Goal: Task Accomplishment & Management: Use online tool/utility

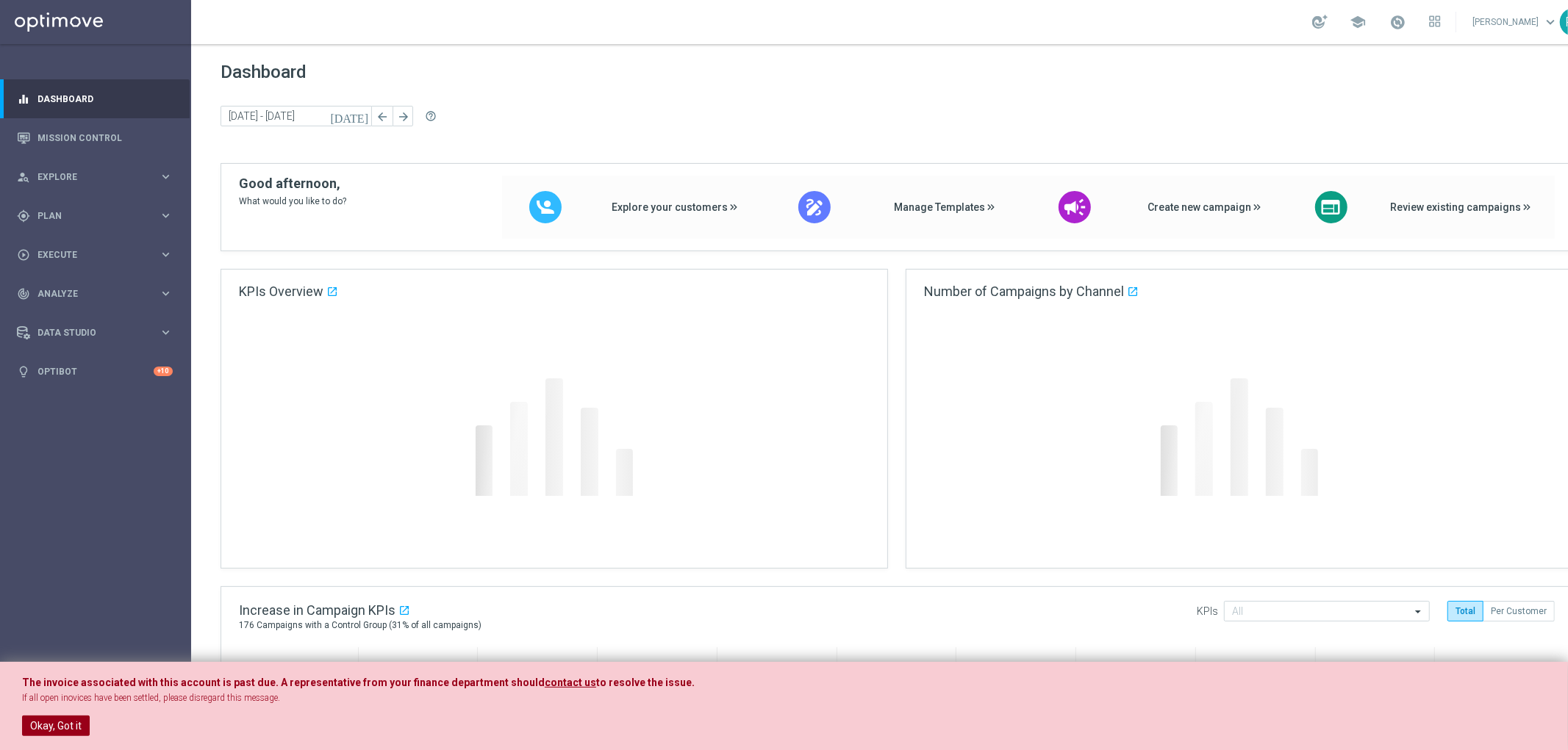
click at [49, 730] on button "Okay, Got it" at bounding box center [55, 725] width 67 height 20
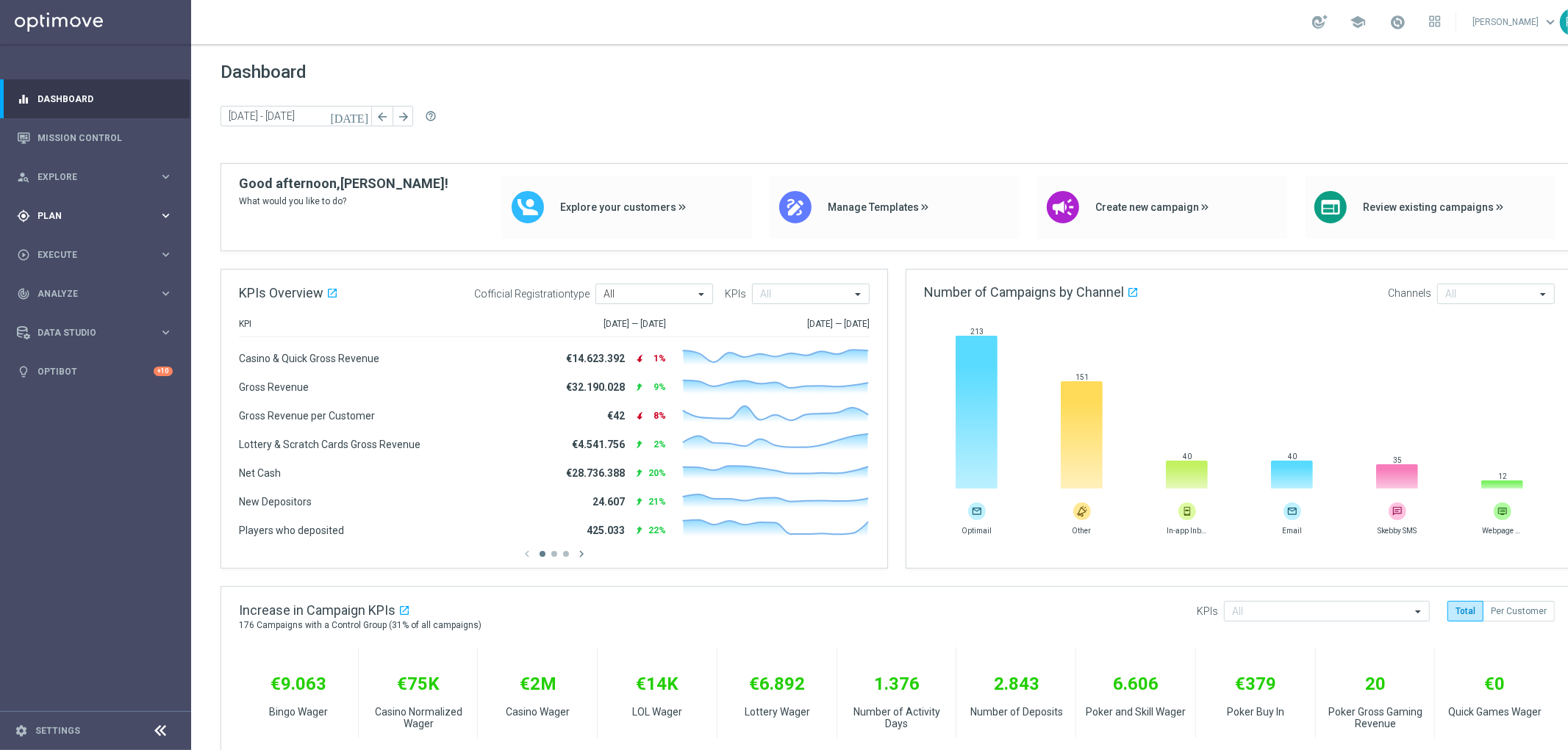
click at [164, 213] on icon "keyboard_arrow_right" at bounding box center [165, 215] width 14 height 14
click at [53, 288] on span "Templates" at bounding box center [92, 290] width 105 height 9
click at [70, 310] on link "Optimail" at bounding box center [99, 312] width 107 height 12
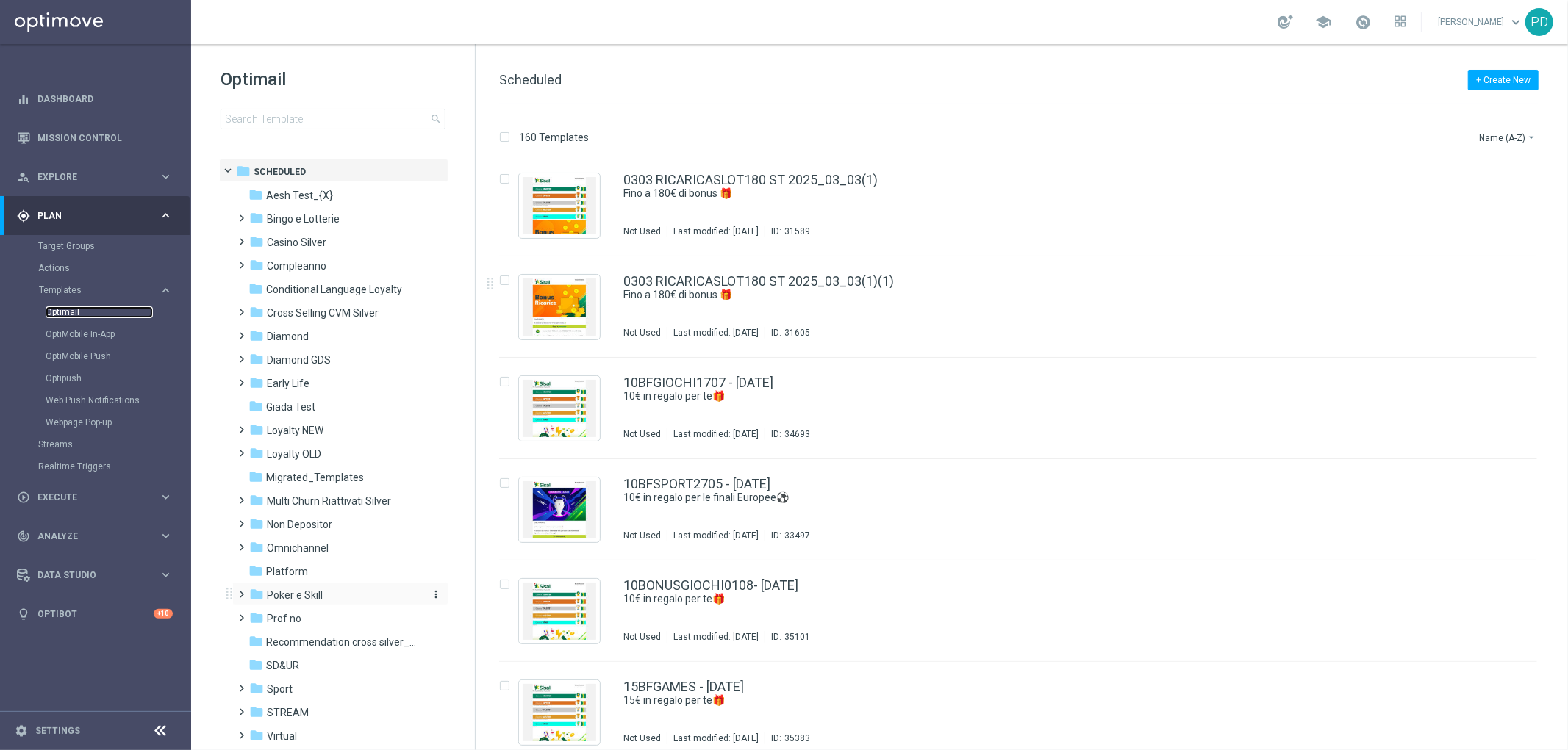
scroll to position [61, 0]
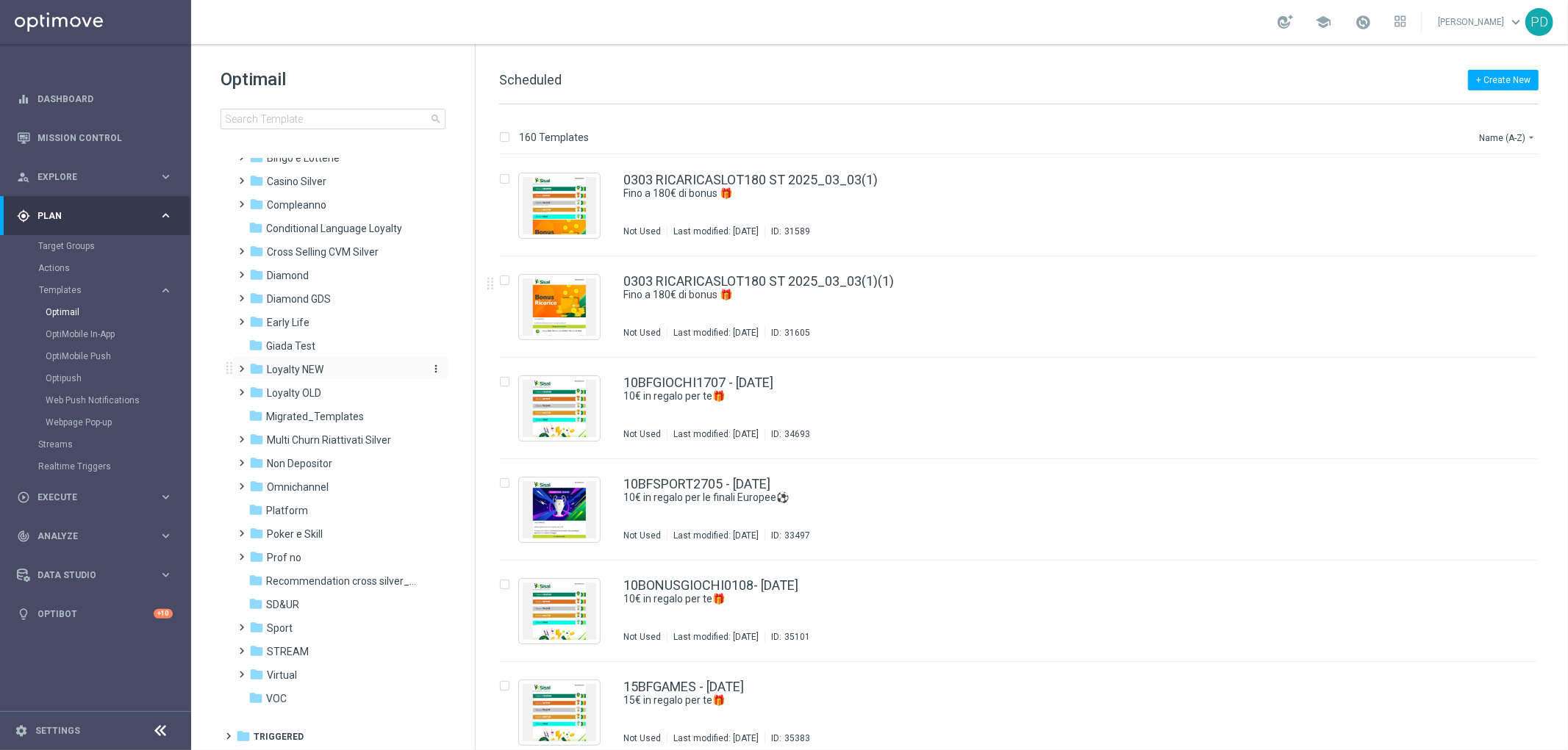
click at [305, 368] on span "Loyalty NEW" at bounding box center [295, 369] width 57 height 13
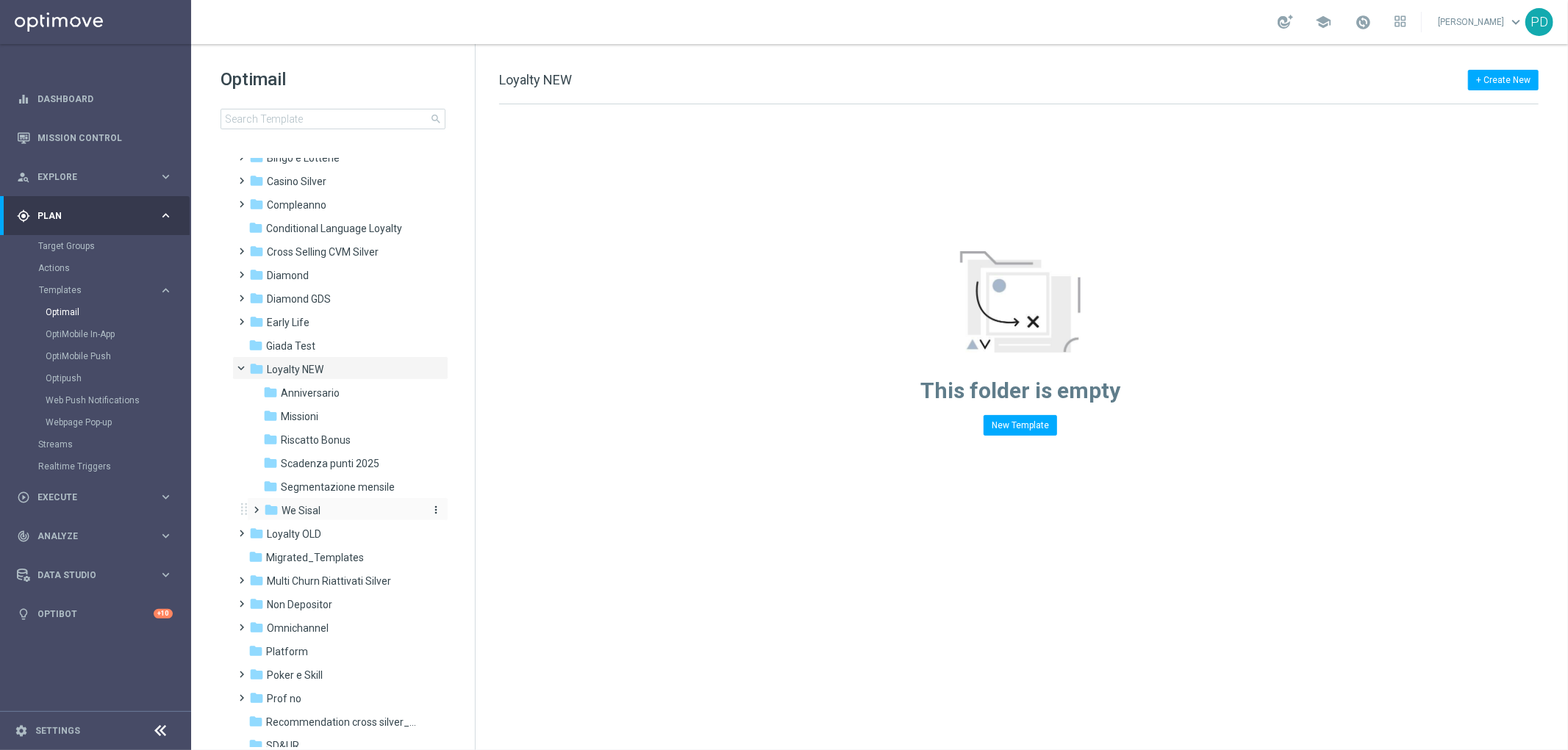
click at [303, 508] on span "We Sisal" at bounding box center [301, 510] width 39 height 13
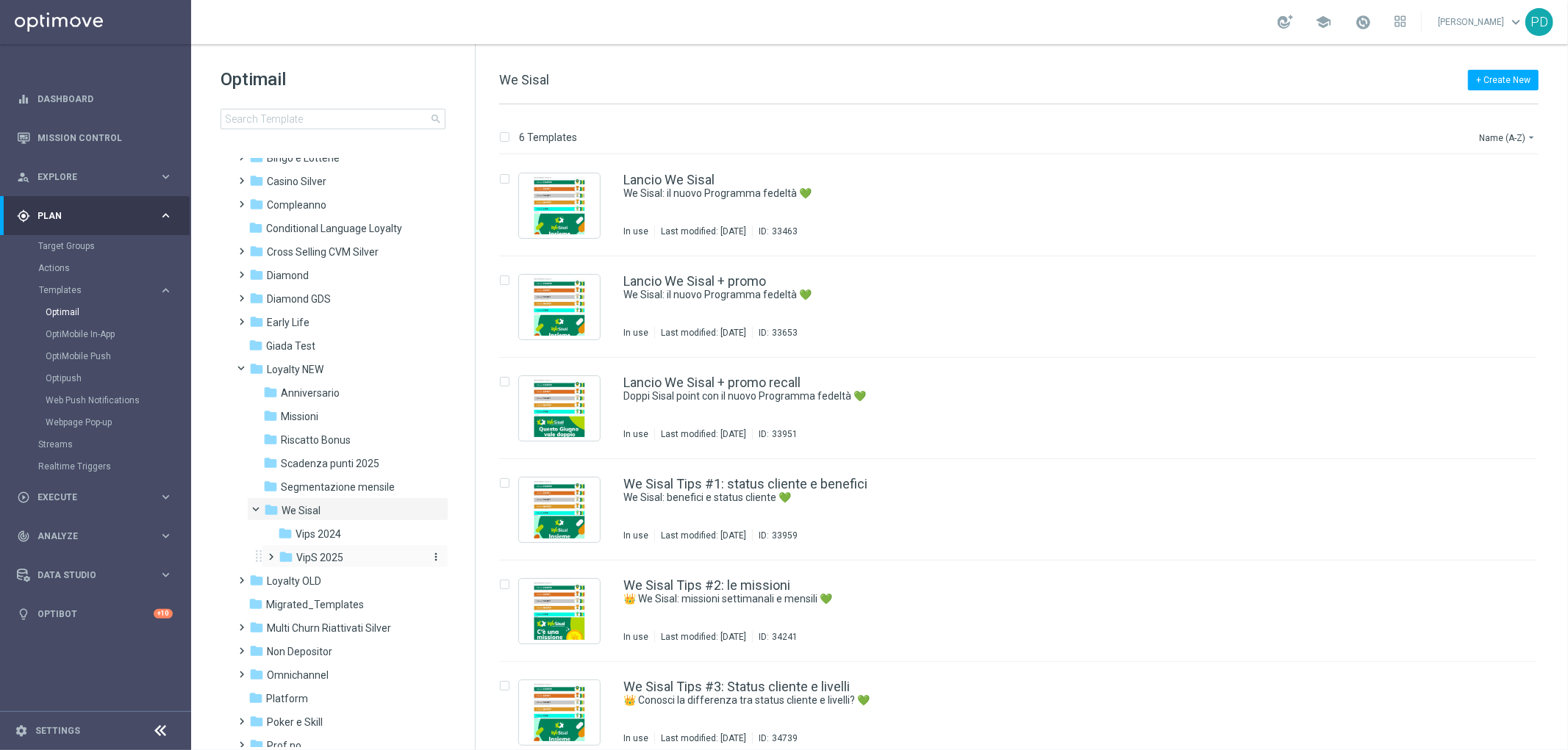
click at [339, 556] on span "VipS 2025" at bounding box center [320, 557] width 47 height 13
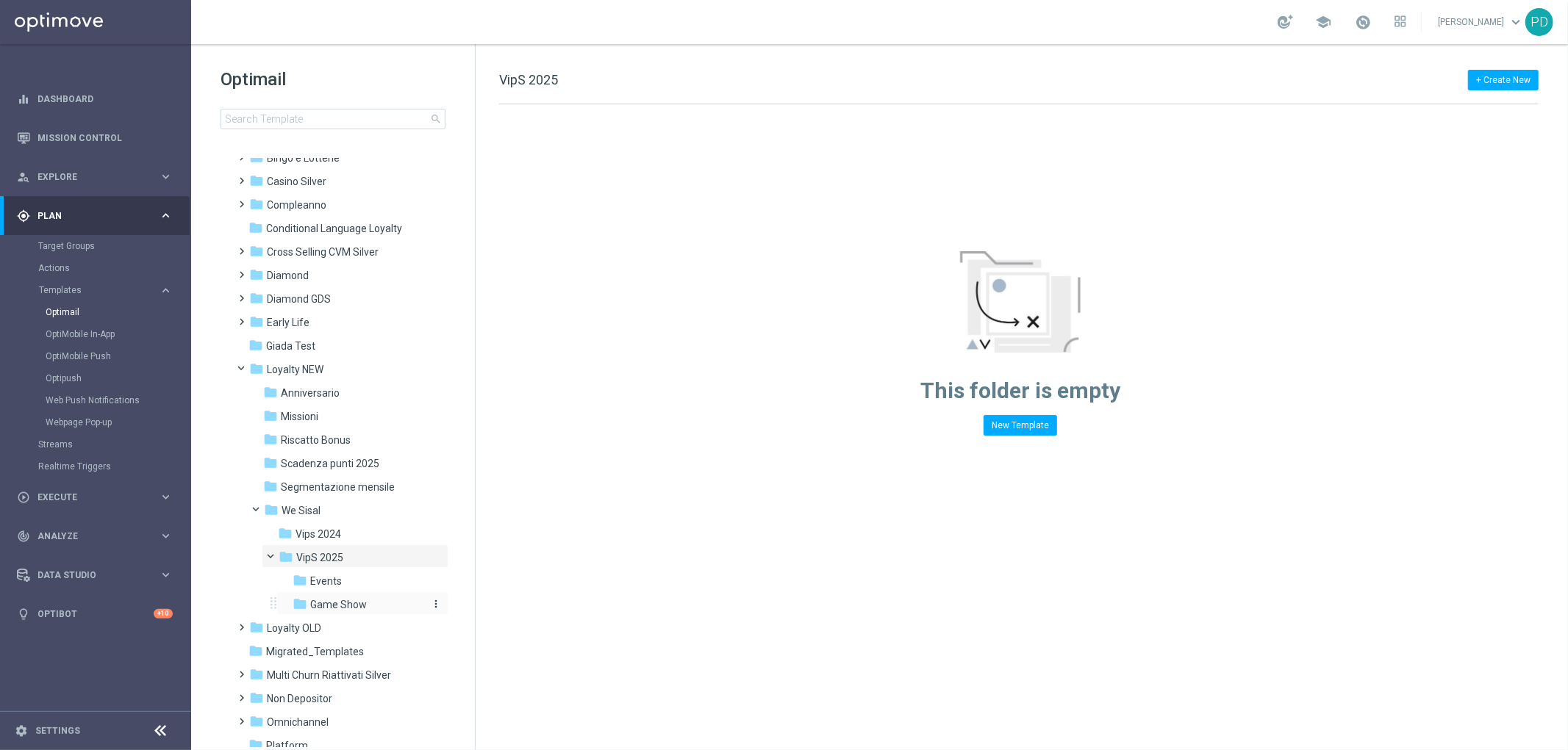
click at [353, 604] on span "Game Show" at bounding box center [339, 604] width 57 height 13
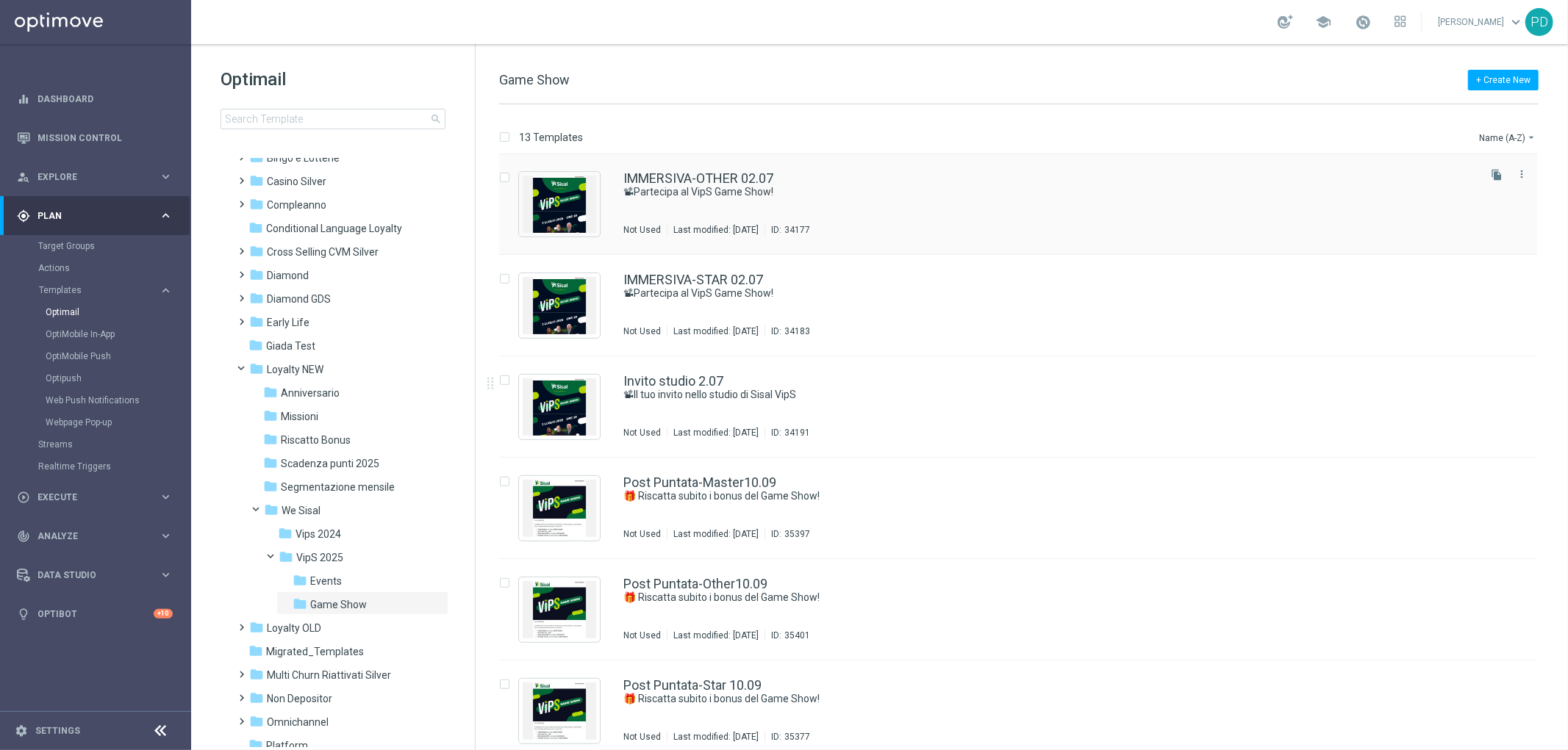
scroll to position [407, 0]
click at [563, 503] on img "Press SPACE to select this row." at bounding box center [559, 507] width 74 height 58
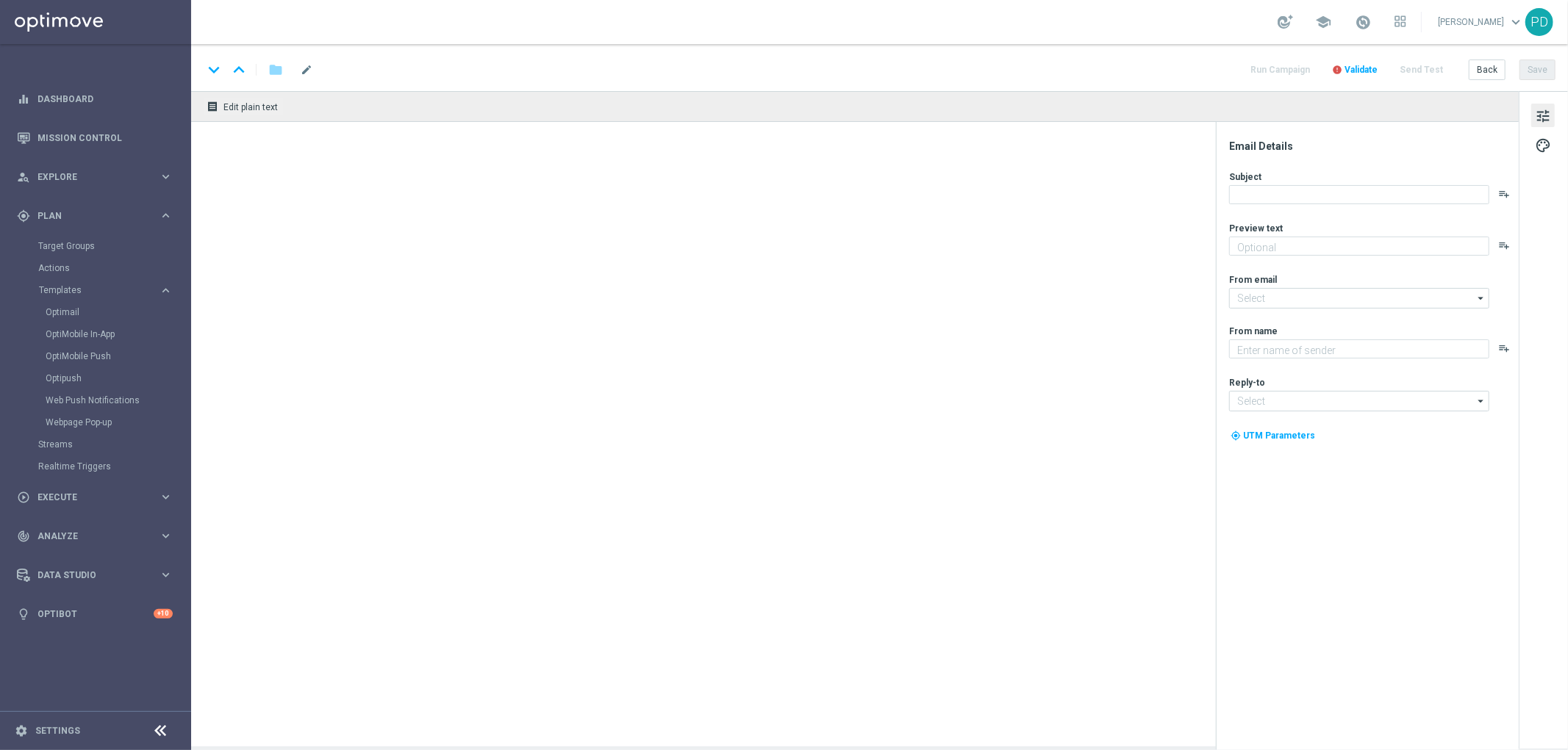
type textarea "Scopri le tue promozioni post puntata"
type input "[EMAIL_ADDRESS][DOMAIN_NAME]"
type textarea "Sisal"
type input "[EMAIL_ADDRESS][DOMAIN_NAME]"
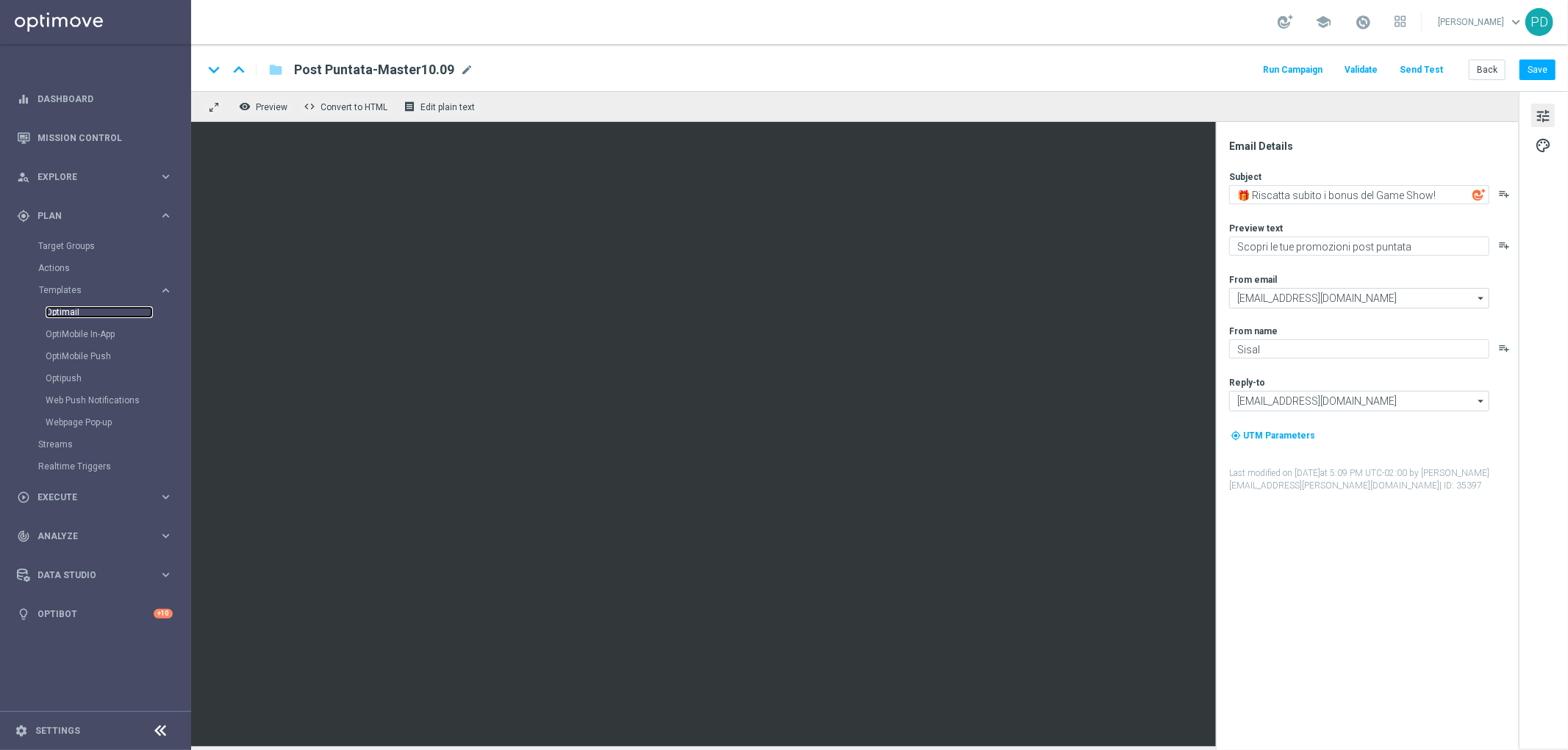
click at [72, 312] on link "Optimail" at bounding box center [99, 312] width 107 height 12
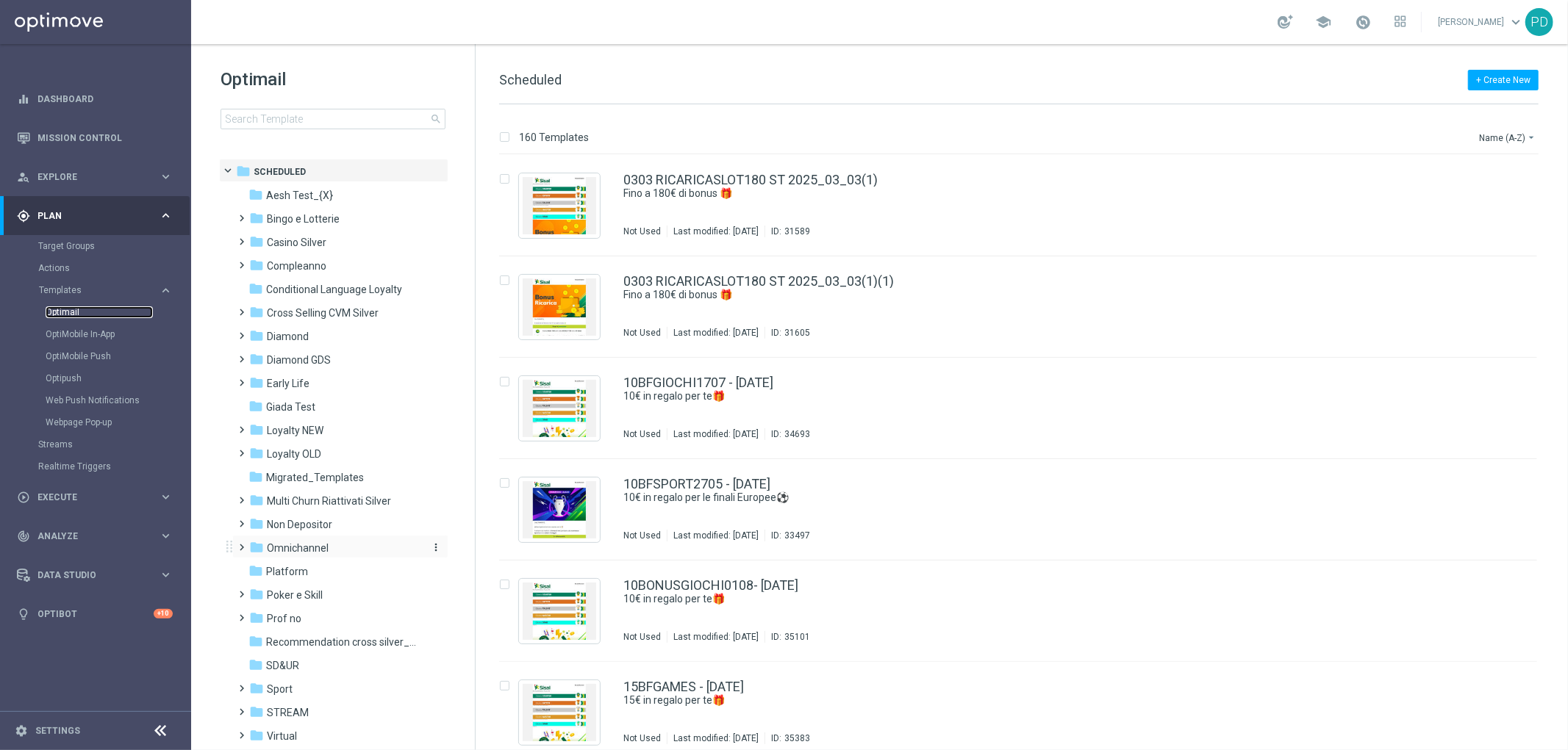
scroll to position [61, 0]
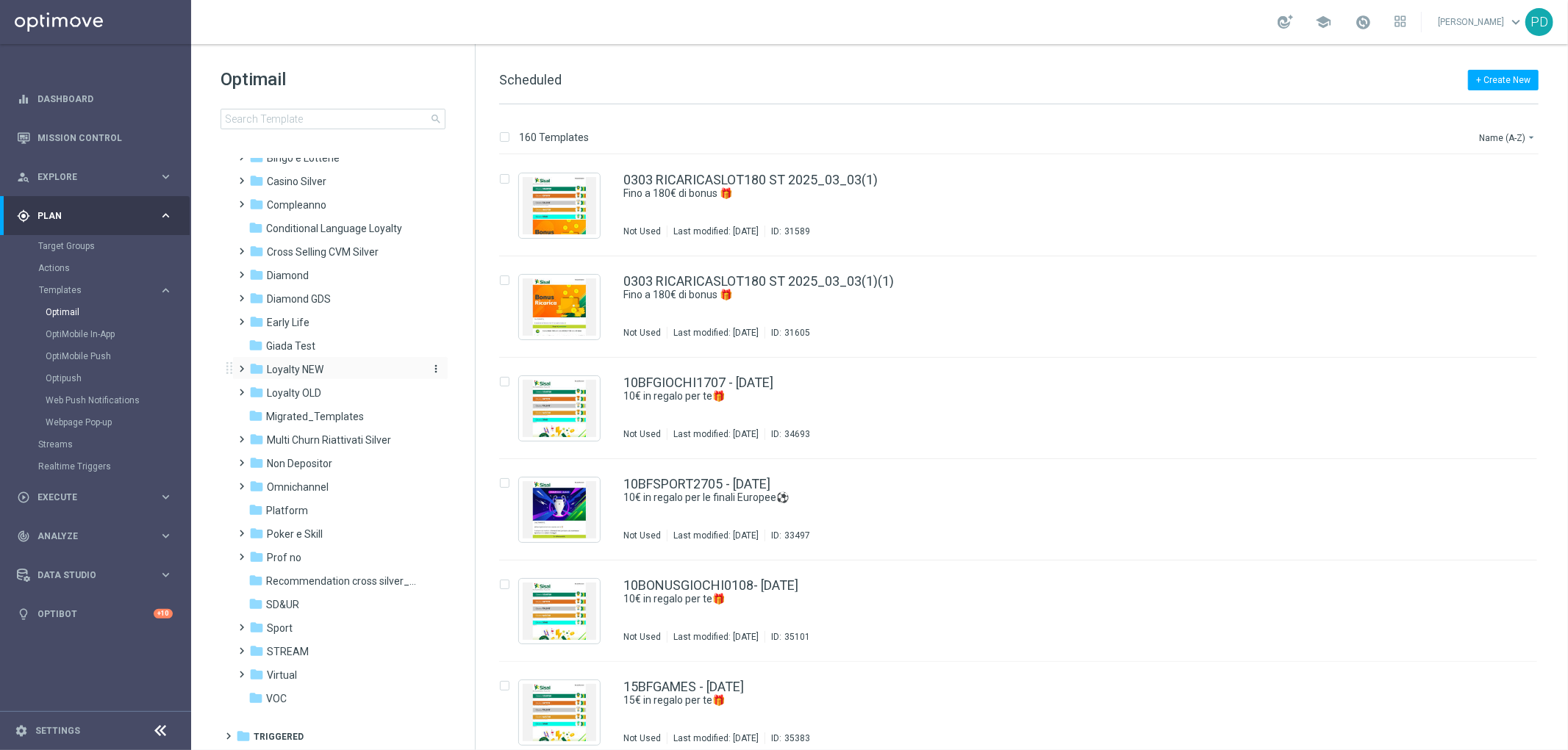
click at [300, 368] on span "Loyalty NEW" at bounding box center [295, 369] width 57 height 13
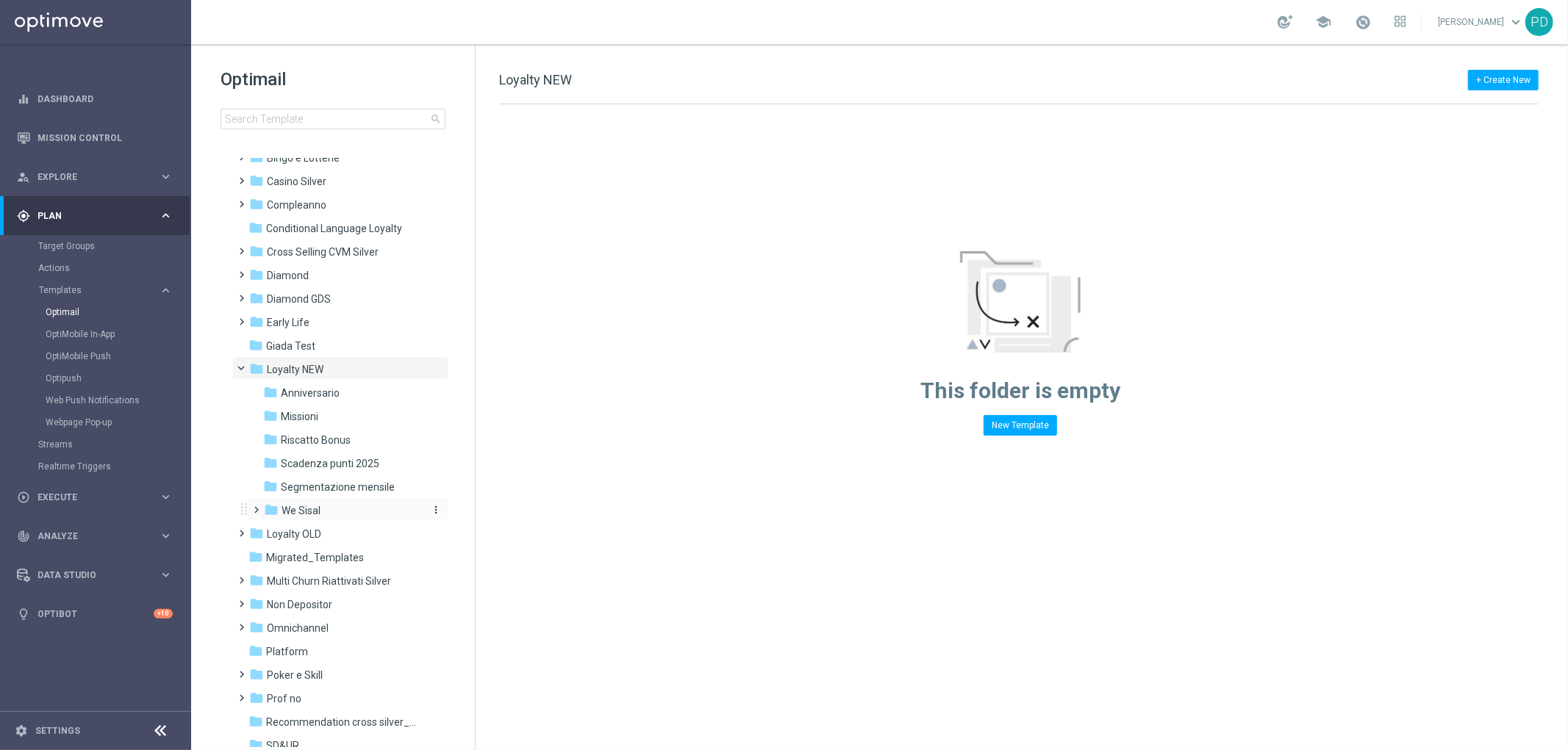
click at [314, 504] on span "We Sisal" at bounding box center [301, 510] width 39 height 13
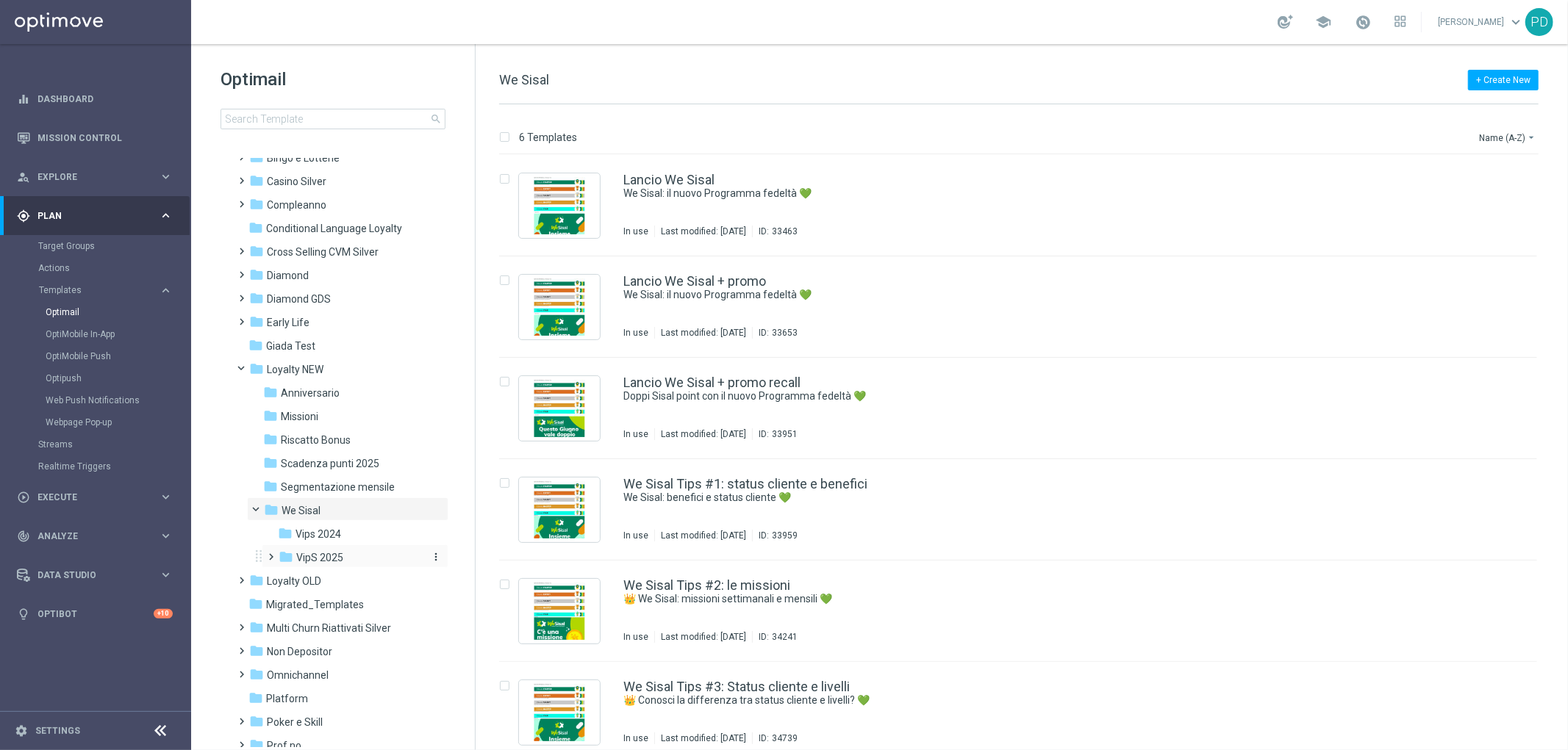
click at [334, 552] on span "VipS 2025" at bounding box center [320, 557] width 47 height 13
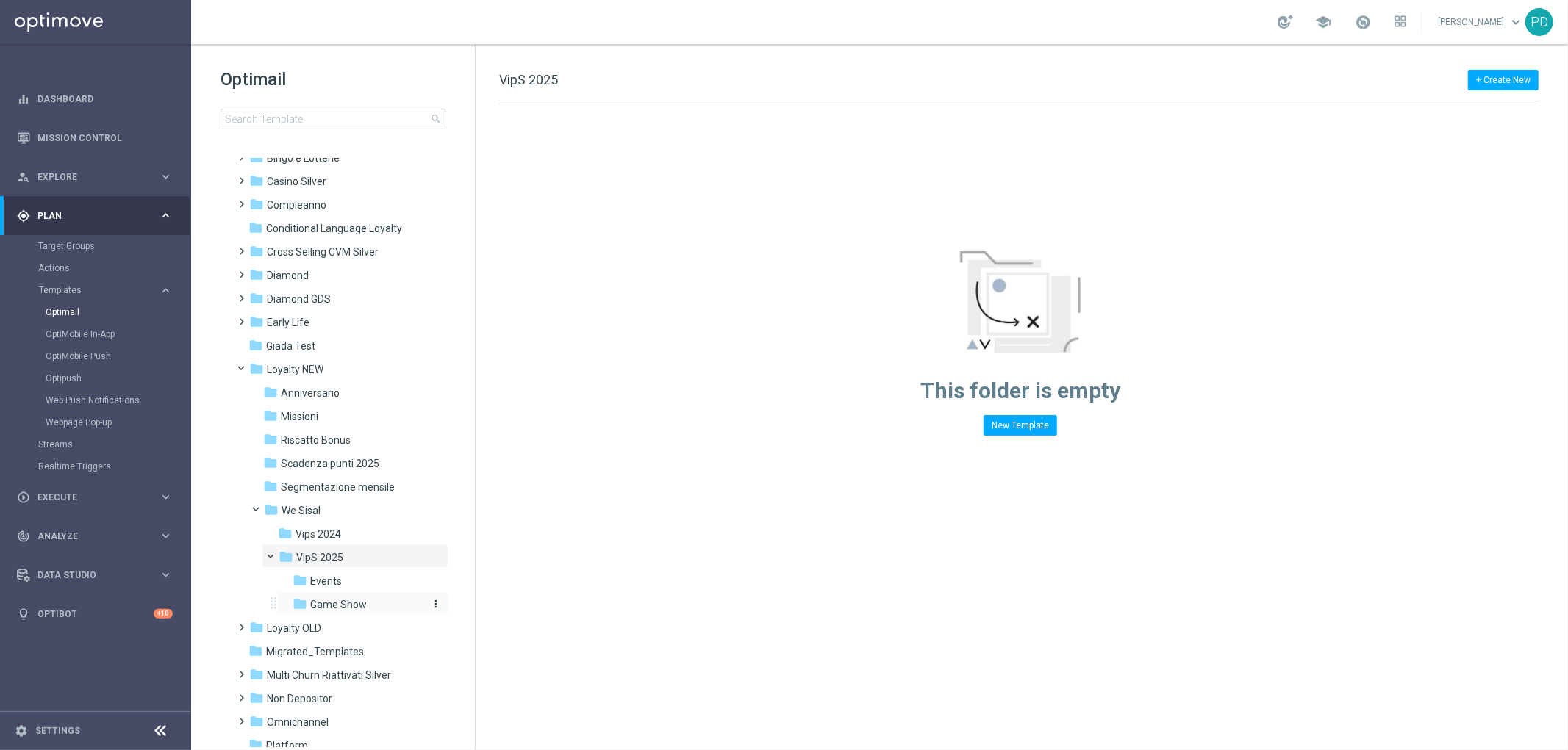
click at [340, 599] on span "Game Show" at bounding box center [339, 604] width 57 height 13
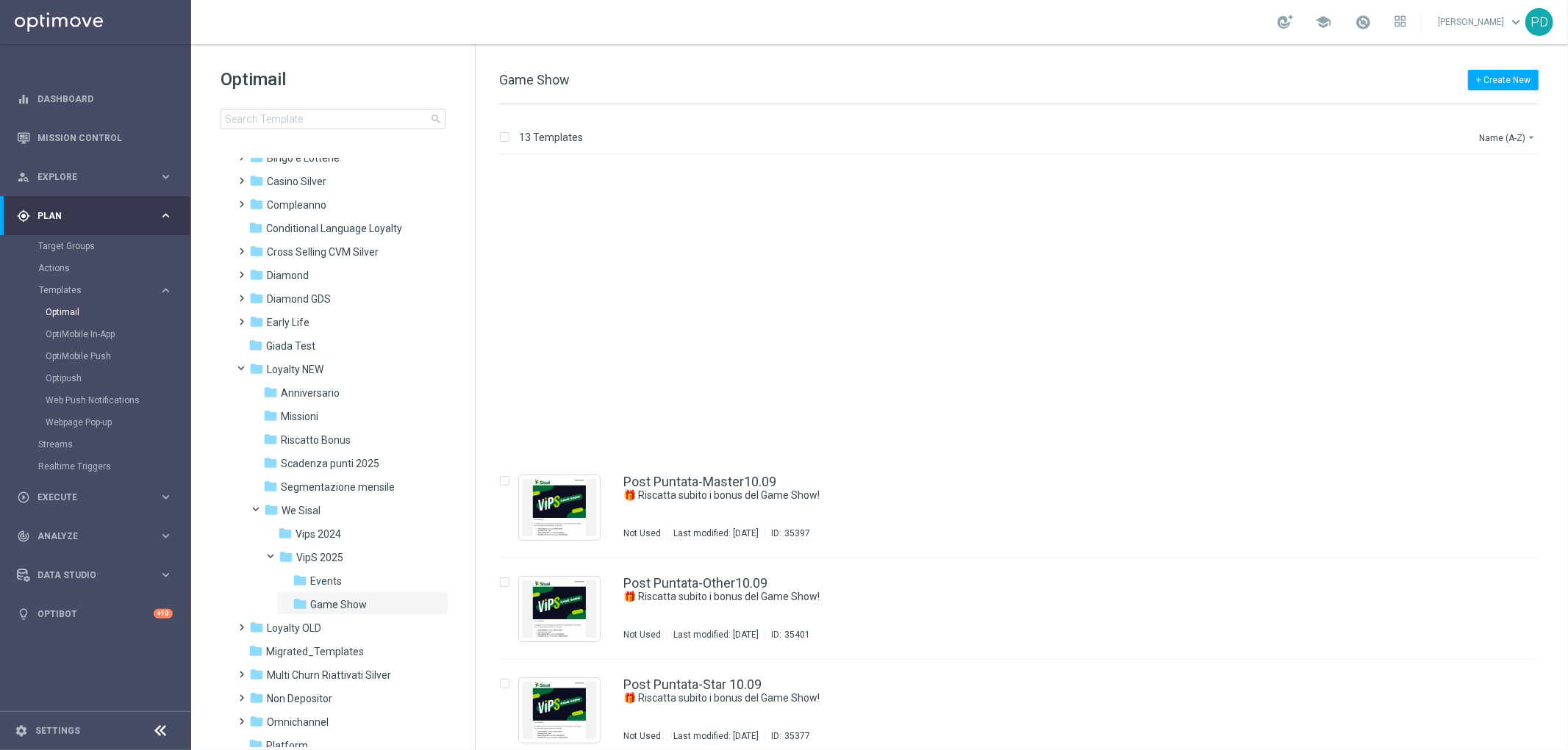
scroll to position [723, 0]
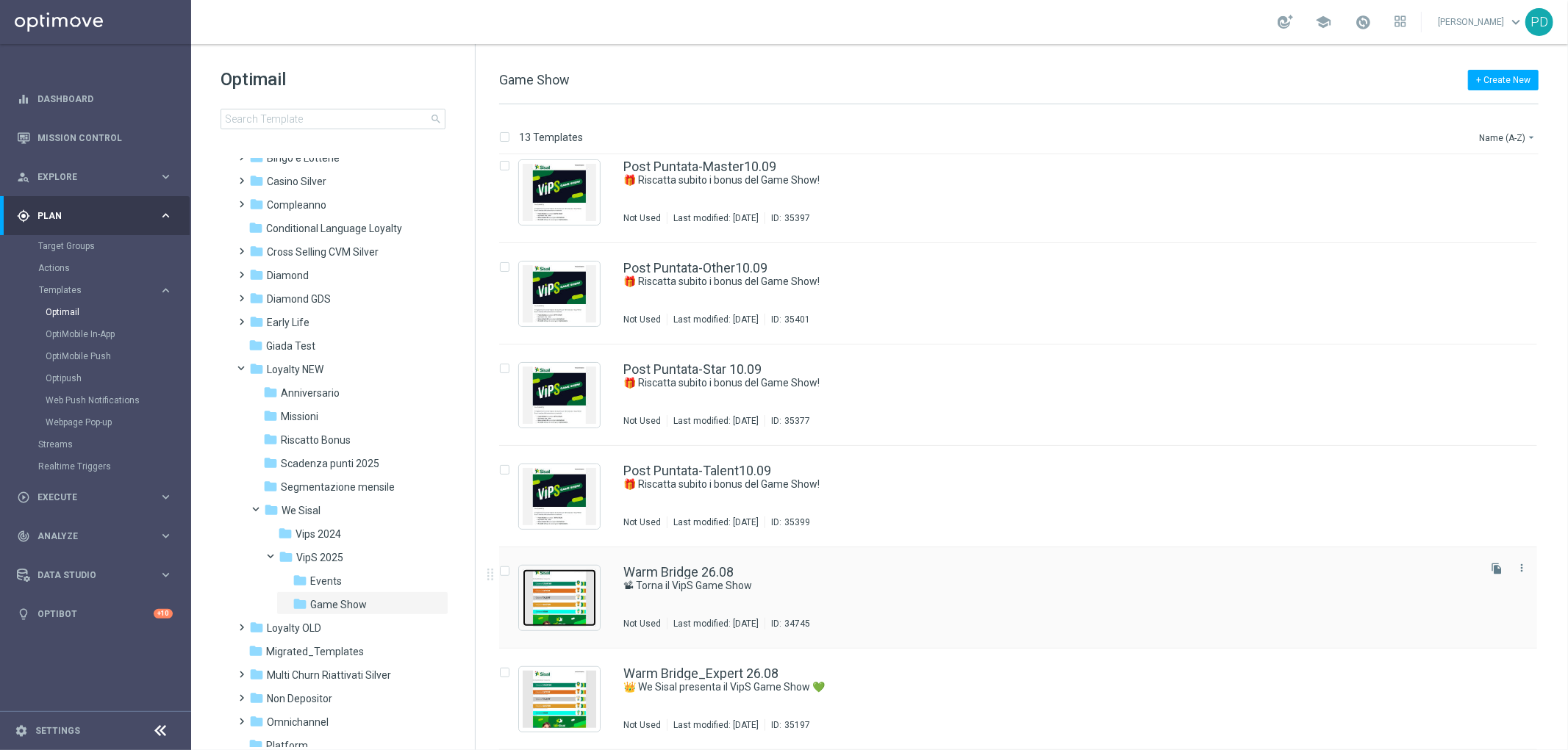
click at [573, 608] on img "Press SPACE to select this row." at bounding box center [559, 598] width 74 height 58
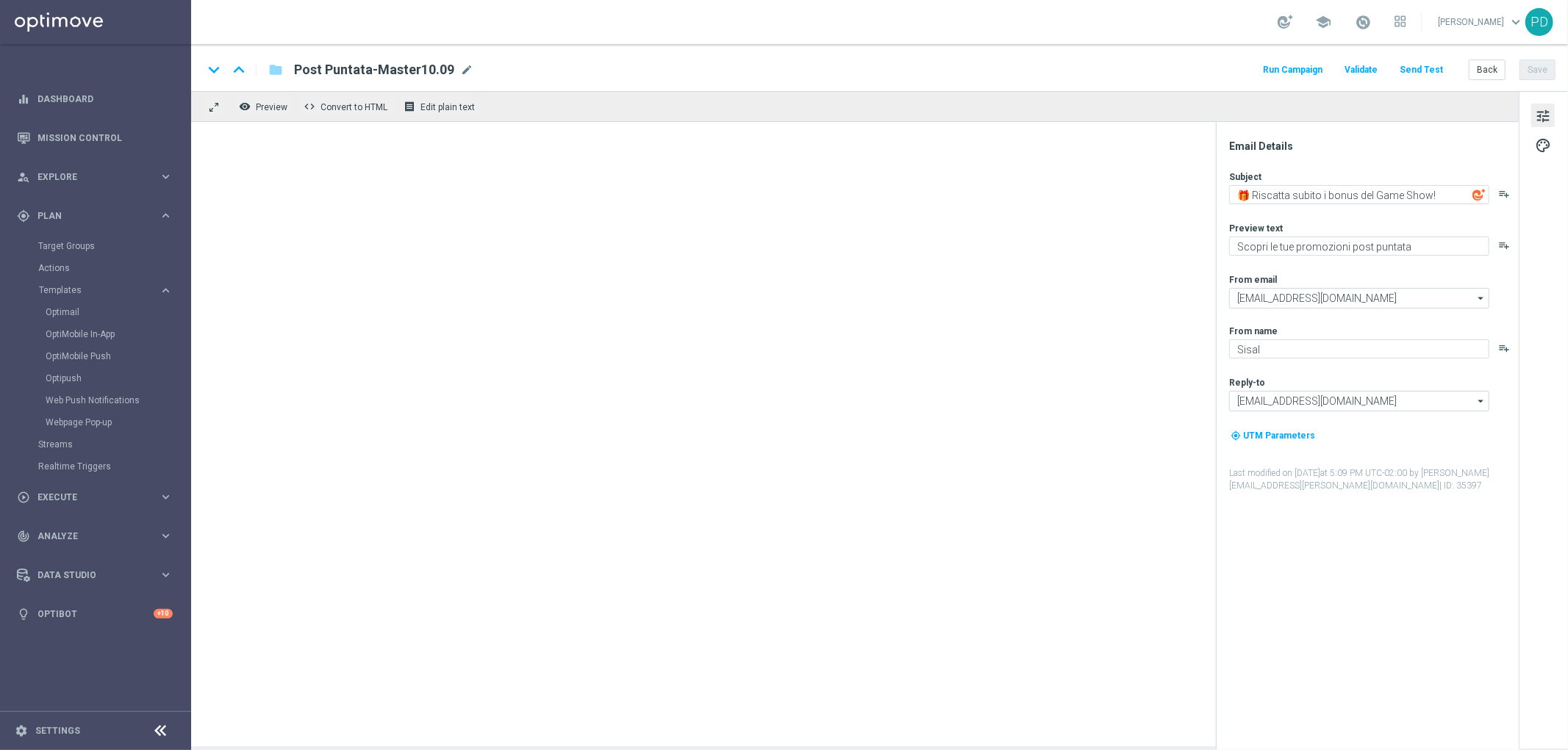
type textarea "📽 Torna il VipS Game Show"
type textarea "We Sisal ti premia con l’intrattenimento da VipS"
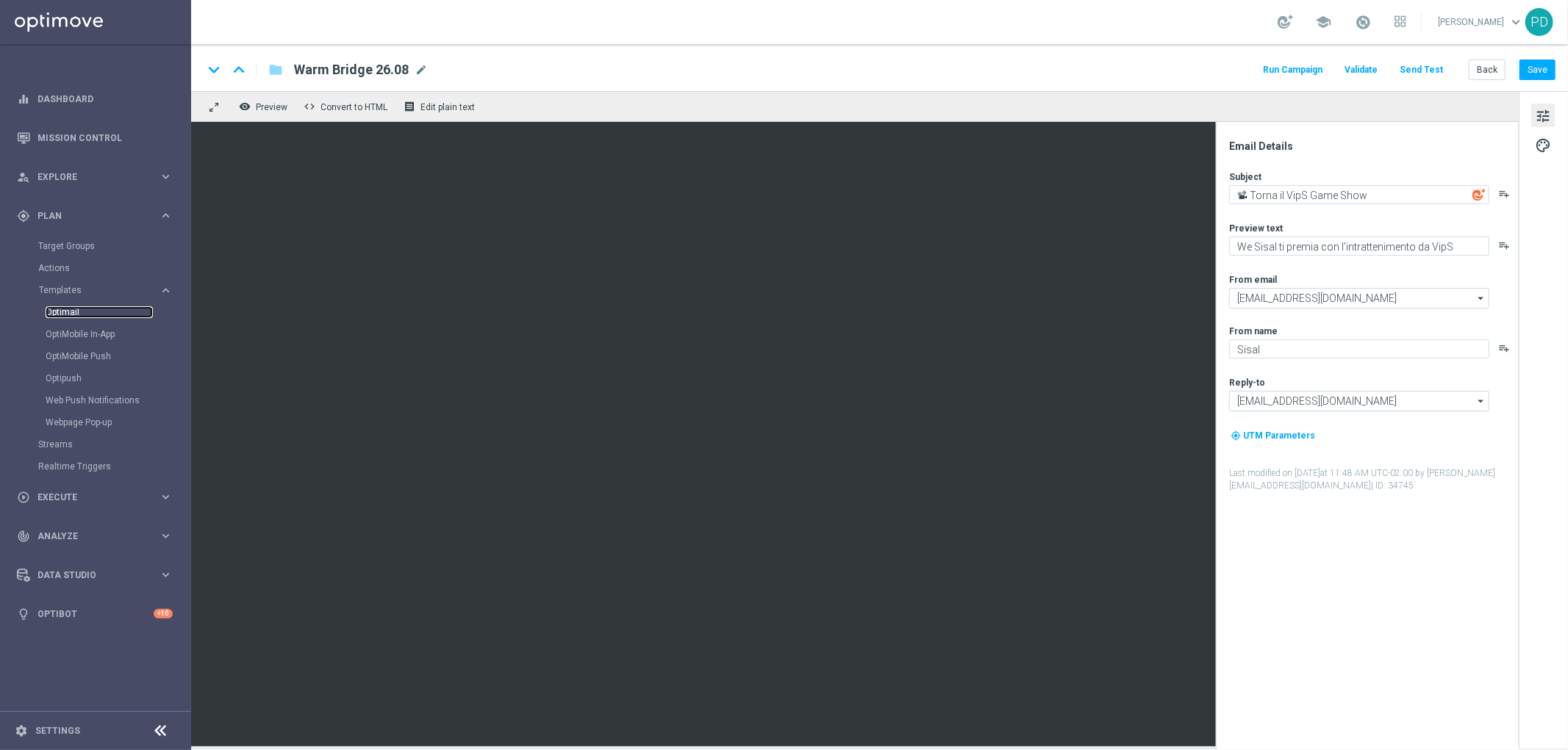
click at [75, 309] on link "Optimail" at bounding box center [99, 312] width 107 height 12
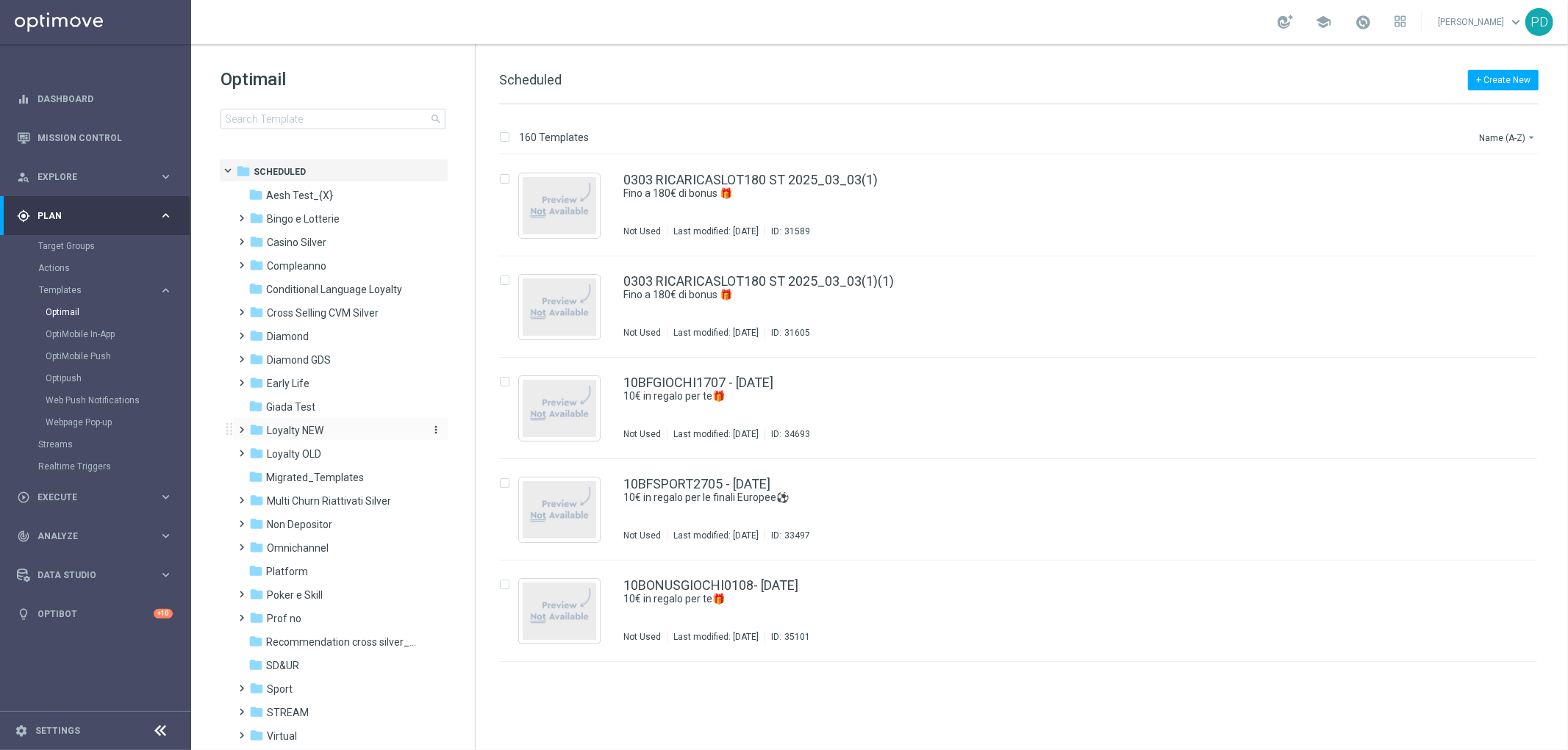
click at [305, 431] on span "Loyalty NEW" at bounding box center [295, 430] width 57 height 13
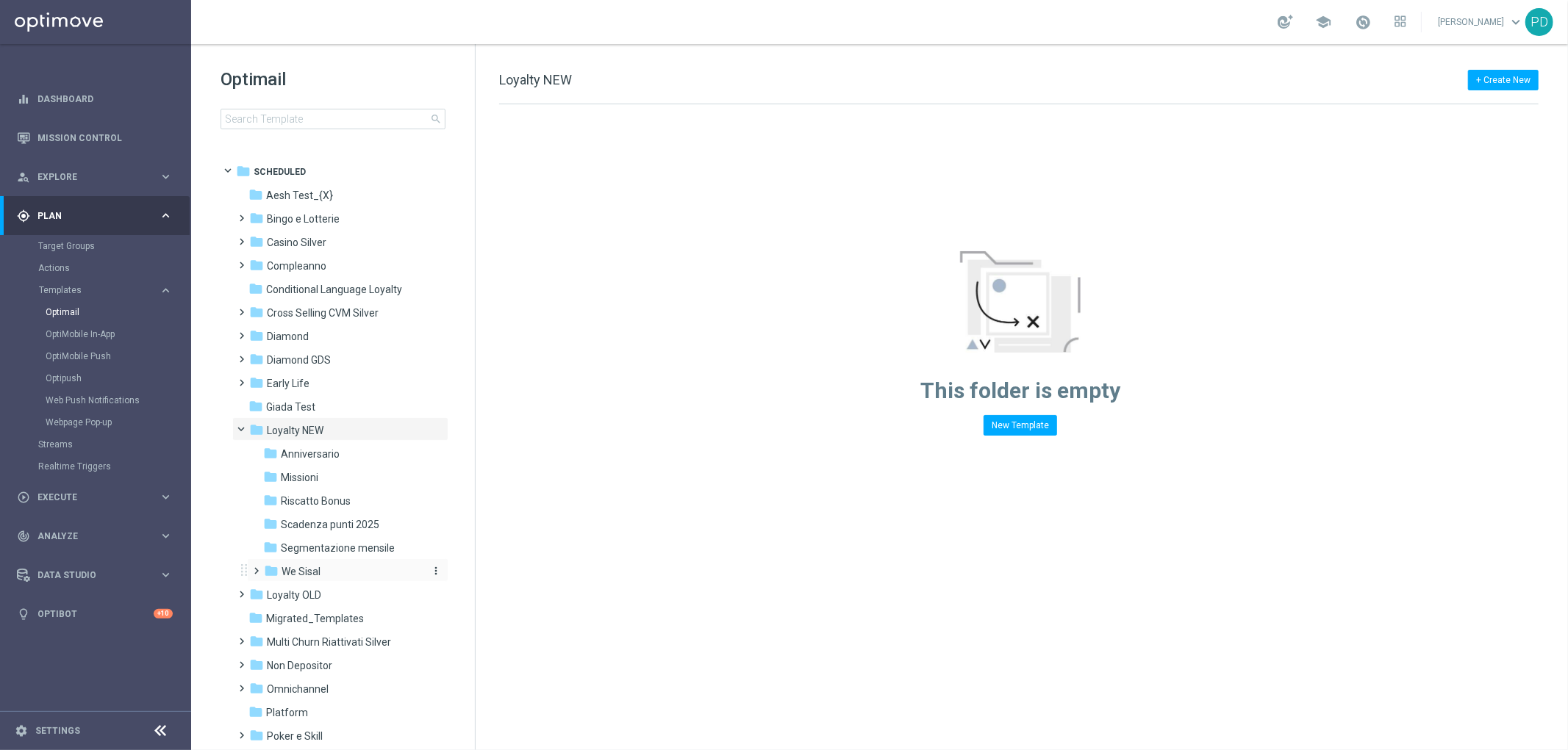
click at [314, 573] on span "We Sisal" at bounding box center [301, 572] width 39 height 13
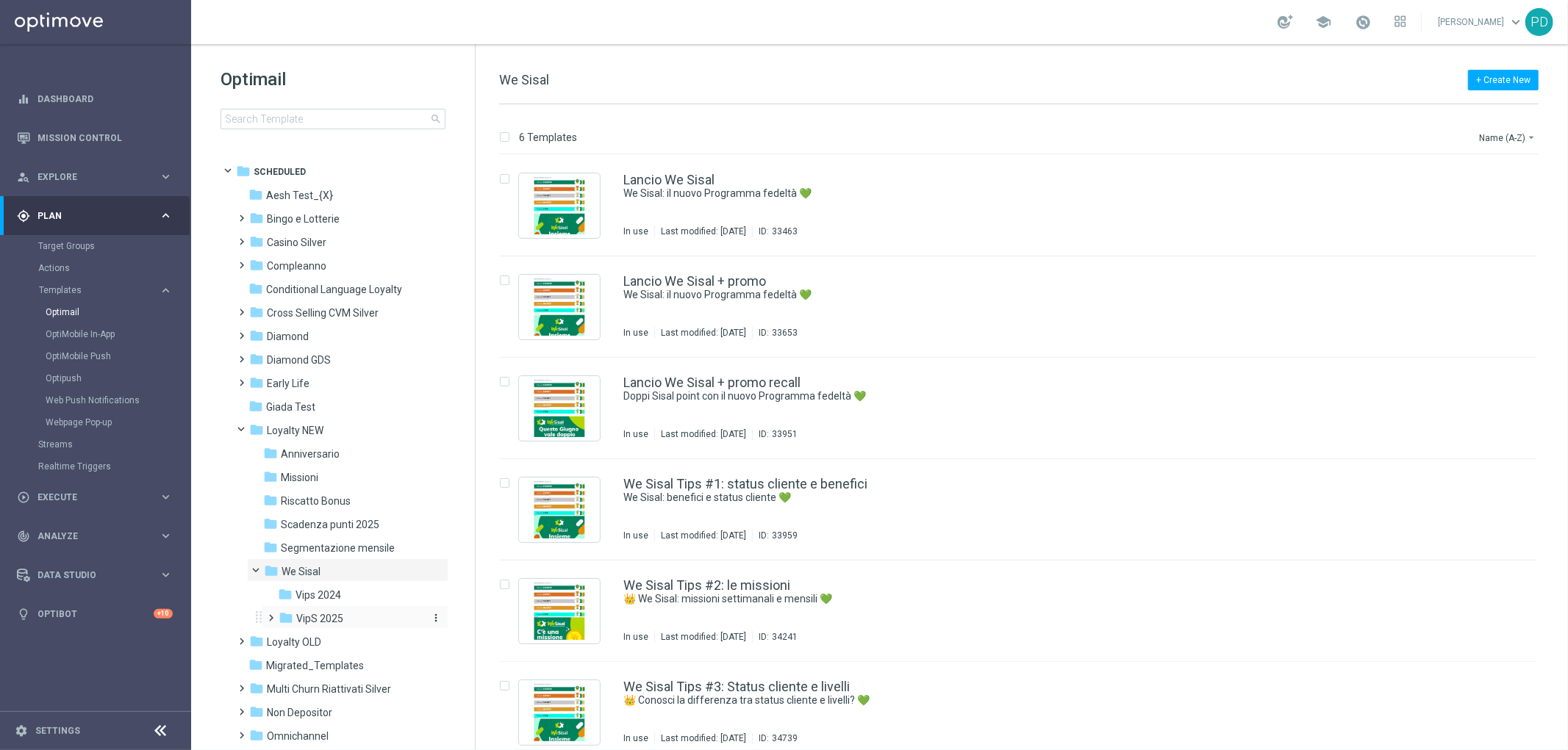
click at [341, 612] on span "VipS 2025" at bounding box center [320, 619] width 47 height 13
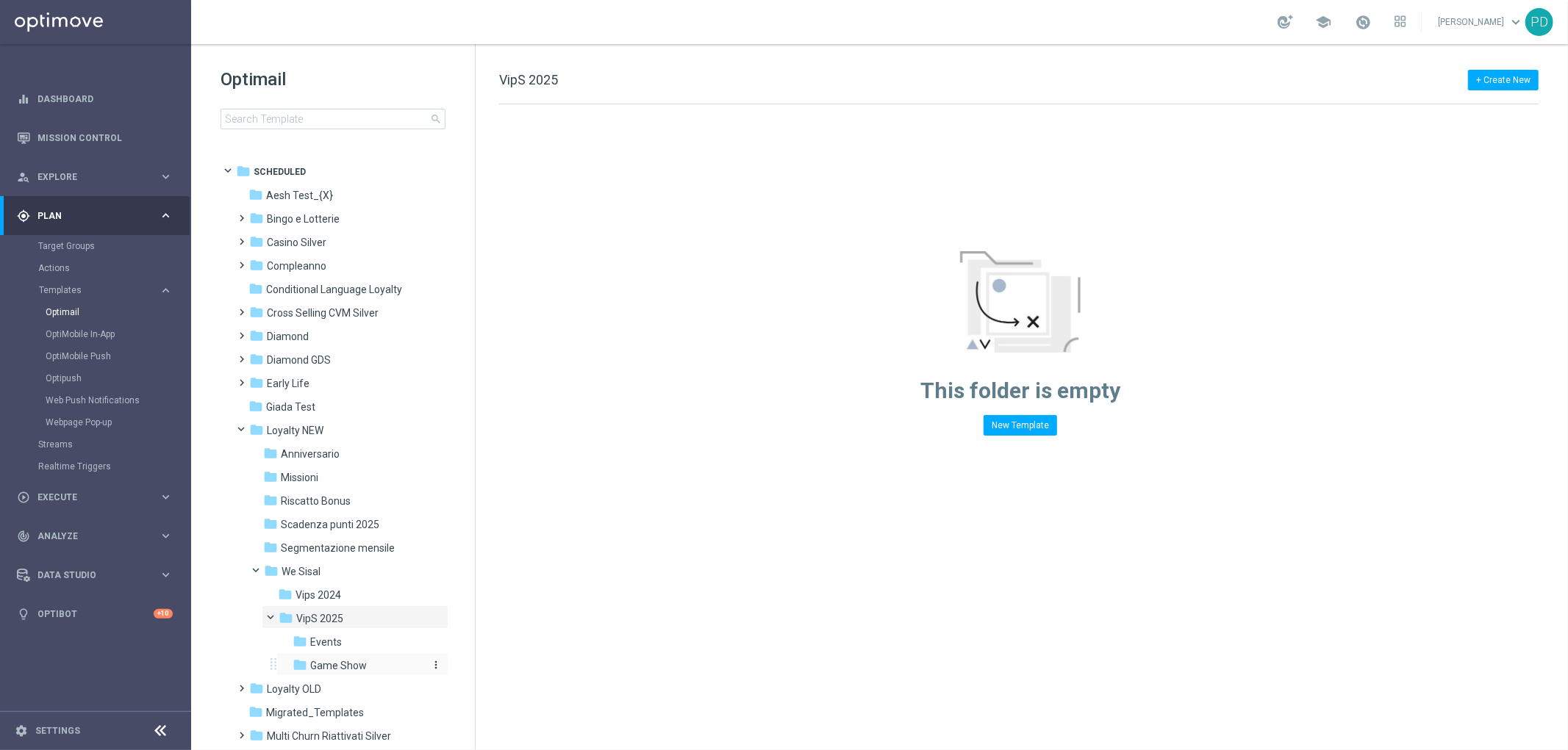
click at [350, 668] on span "Game Show" at bounding box center [339, 666] width 57 height 13
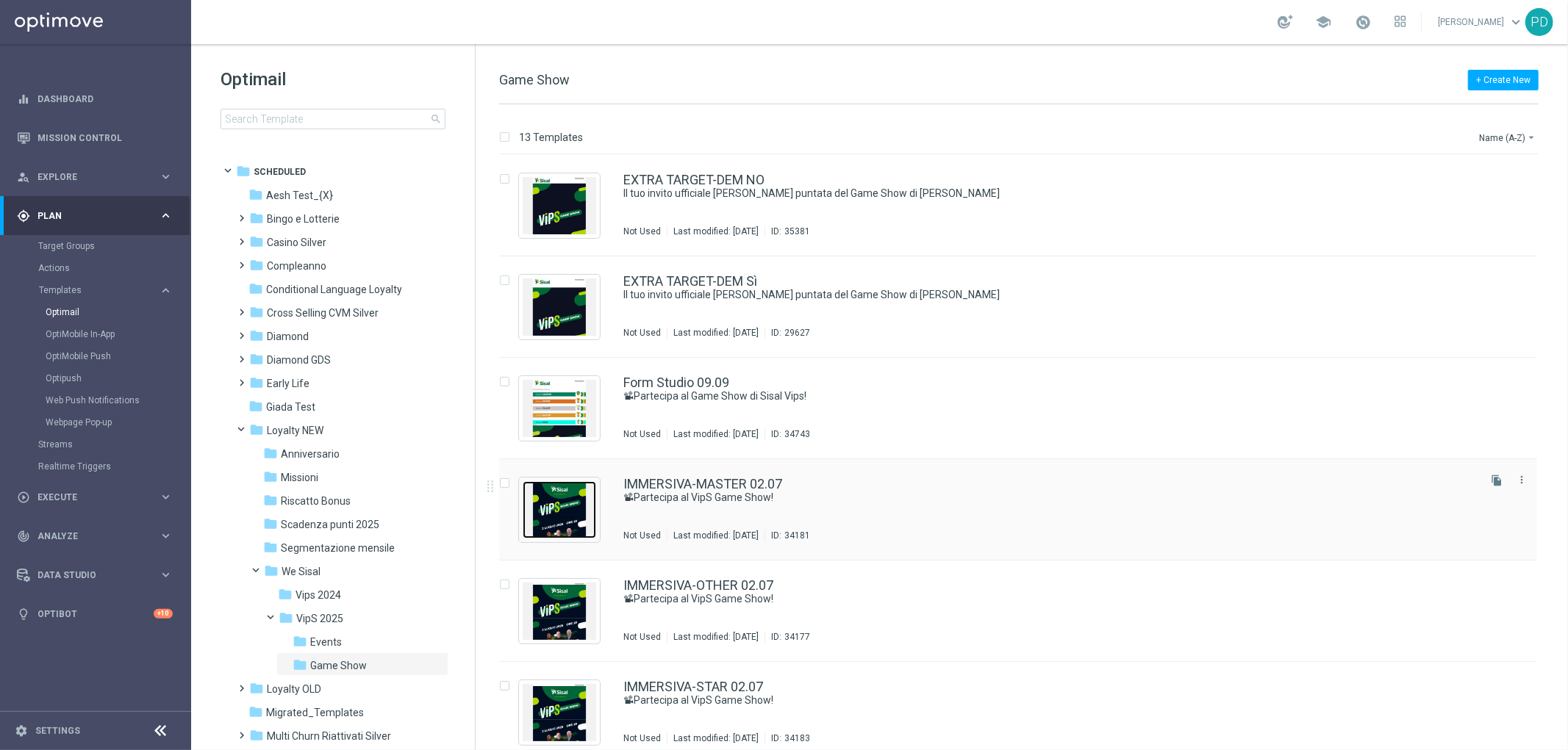
click at [575, 508] on img "Press SPACE to select this row." at bounding box center [559, 509] width 74 height 58
